Goal: Information Seeking & Learning: Learn about a topic

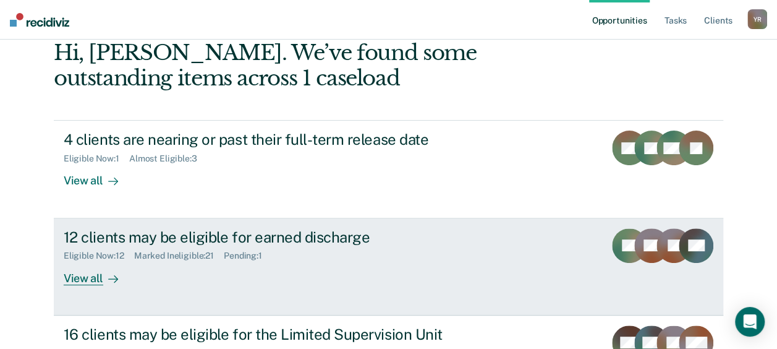
scroll to position [124, 0]
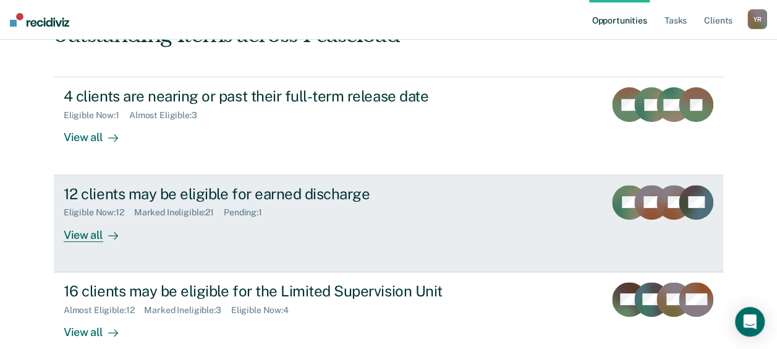
click at [78, 231] on div "View all" at bounding box center [98, 230] width 69 height 24
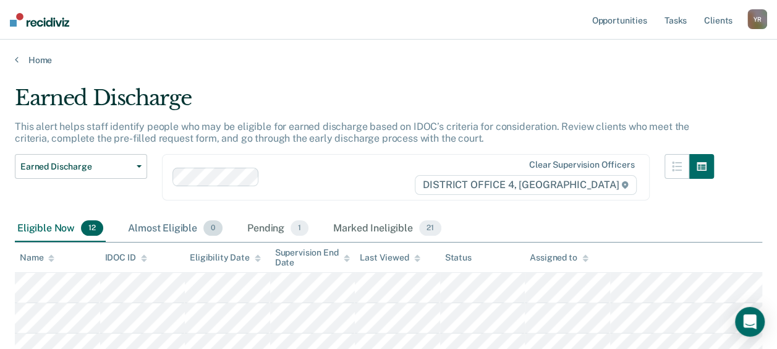
click at [176, 226] on div "Almost Eligible 0" at bounding box center [174, 228] width 99 height 27
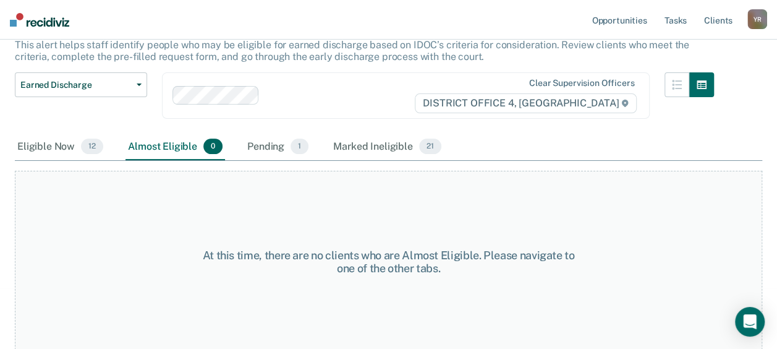
scroll to position [83, 0]
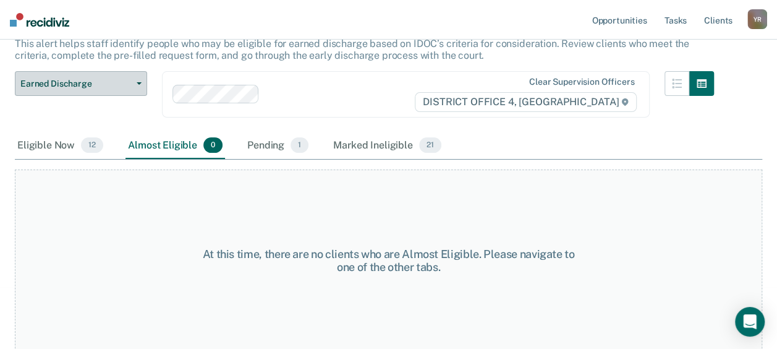
click at [131, 78] on span "Earned Discharge" at bounding box center [75, 83] width 111 height 11
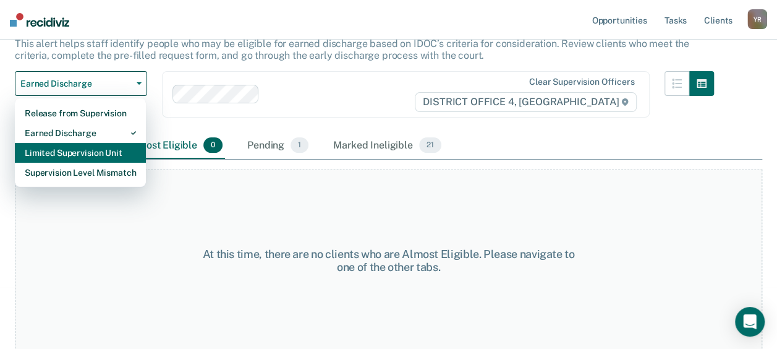
click at [111, 146] on div "Limited Supervision Unit" at bounding box center [80, 153] width 111 height 20
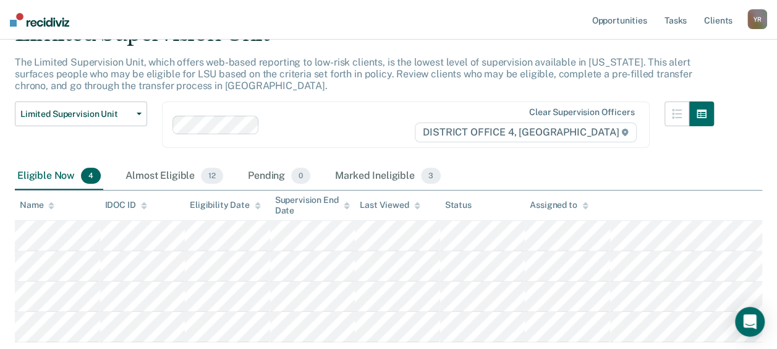
scroll to position [83, 0]
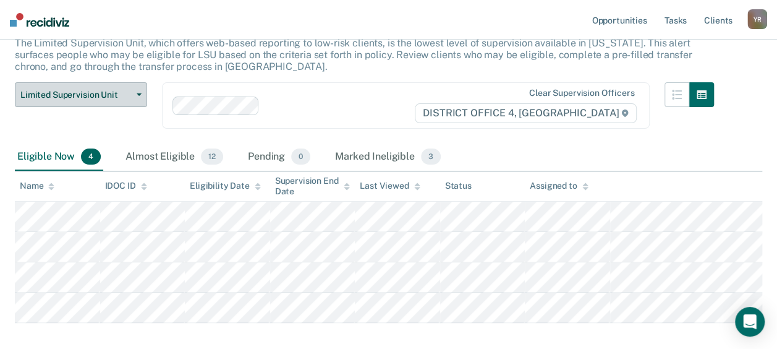
click at [140, 92] on button "Limited Supervision Unit" at bounding box center [81, 94] width 132 height 25
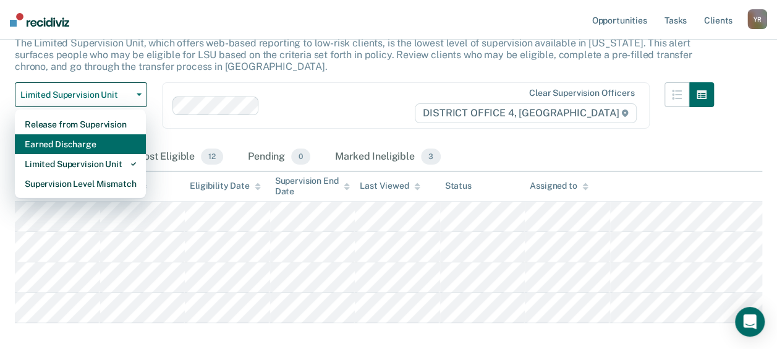
click at [108, 141] on div "Earned Discharge" at bounding box center [80, 144] width 111 height 20
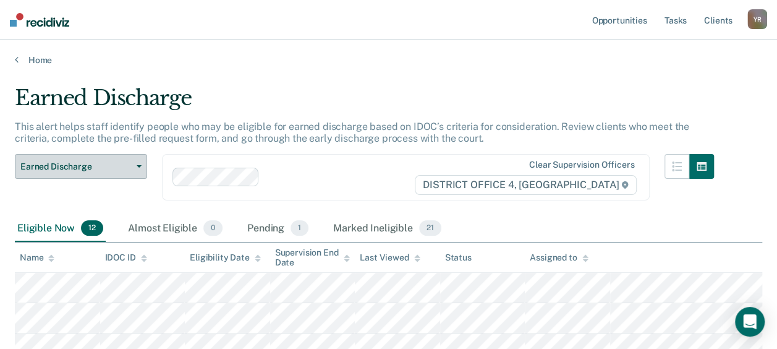
click at [95, 171] on span "Earned Discharge" at bounding box center [75, 166] width 111 height 11
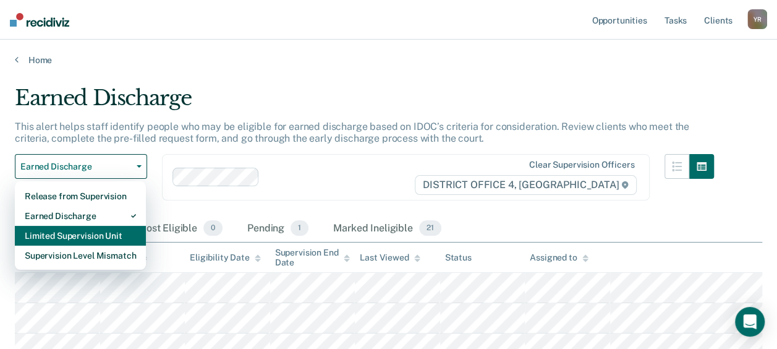
click at [89, 231] on div "Limited Supervision Unit" at bounding box center [80, 236] width 111 height 20
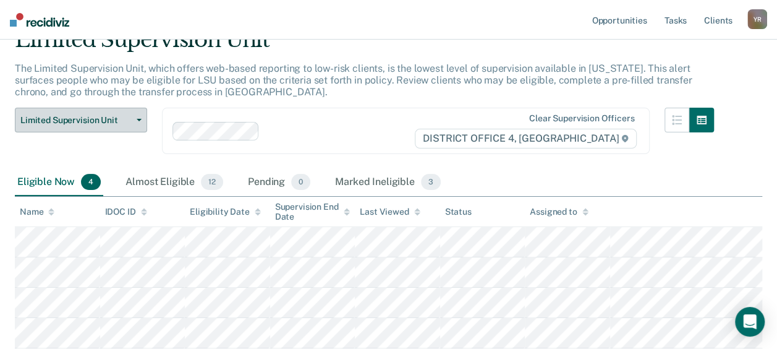
scroll to position [124, 0]
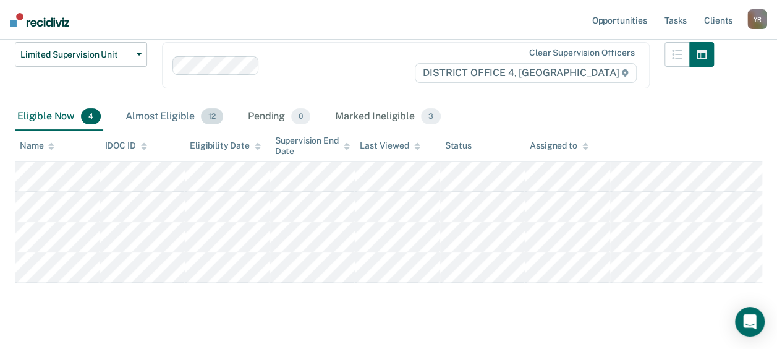
click at [166, 117] on div "Almost Eligible 12" at bounding box center [174, 116] width 103 height 27
